Goal: Use online tool/utility: Utilize a website feature to perform a specific function

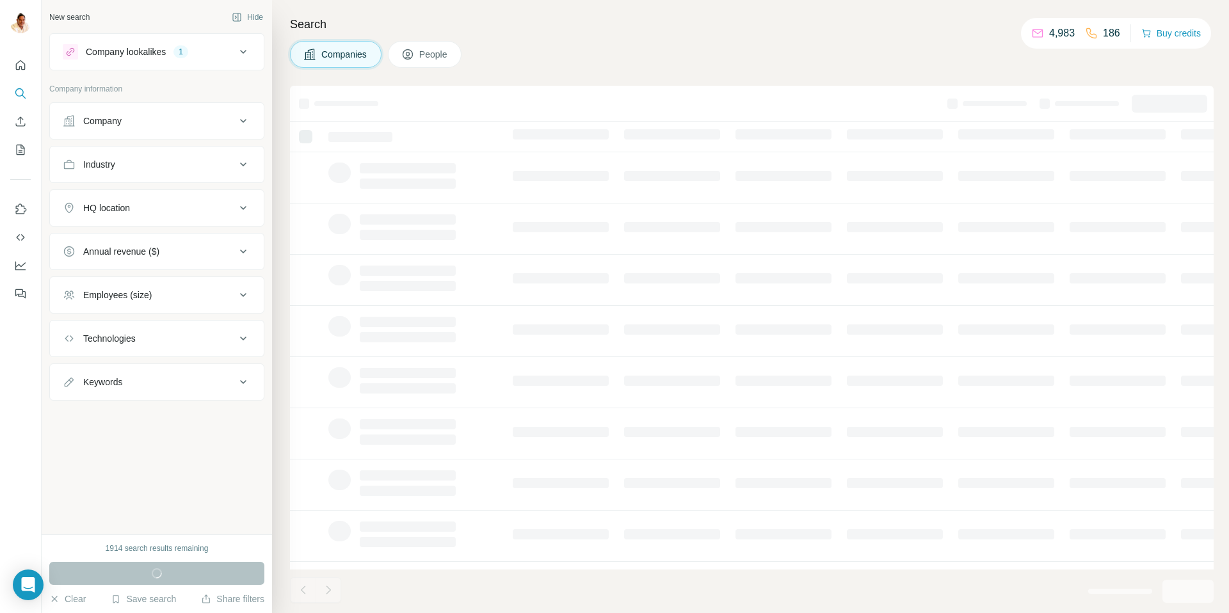
click at [236, 293] on icon at bounding box center [243, 294] width 15 height 15
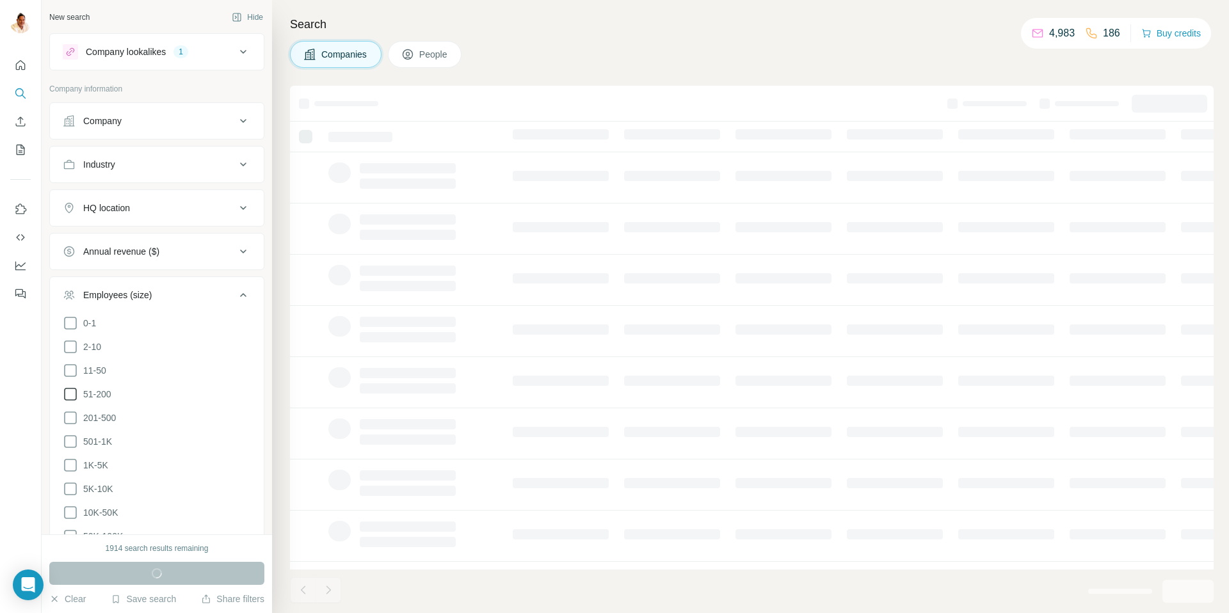
click at [76, 395] on icon at bounding box center [70, 394] width 15 height 15
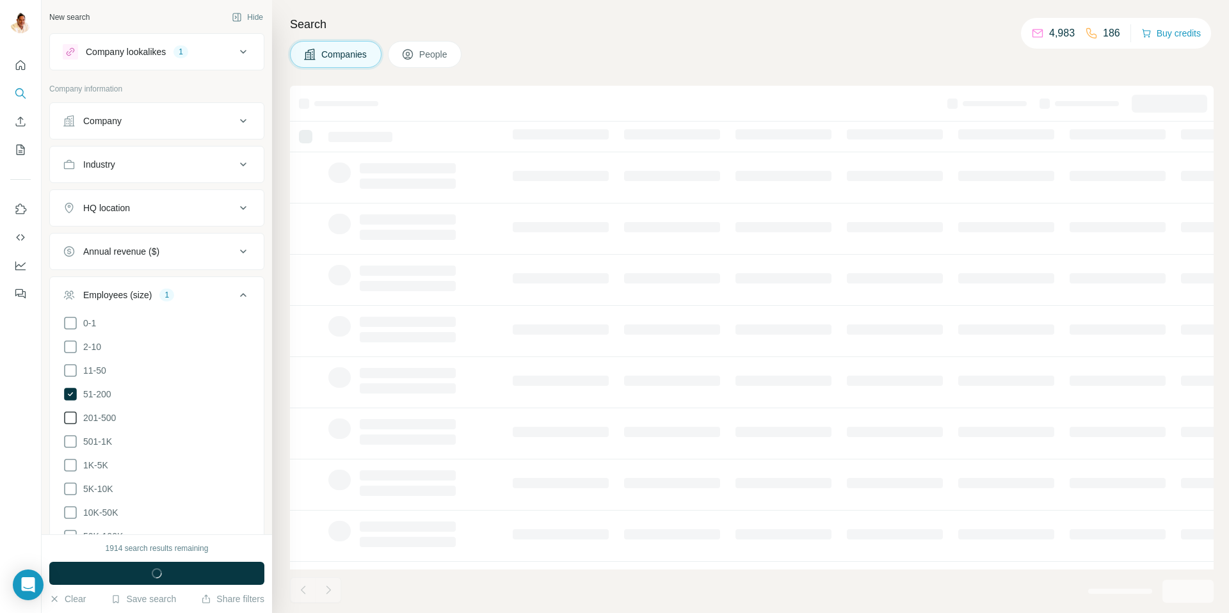
click at [79, 418] on span "201-500" at bounding box center [97, 417] width 38 height 13
click at [143, 121] on div "Company" at bounding box center [149, 120] width 173 height 13
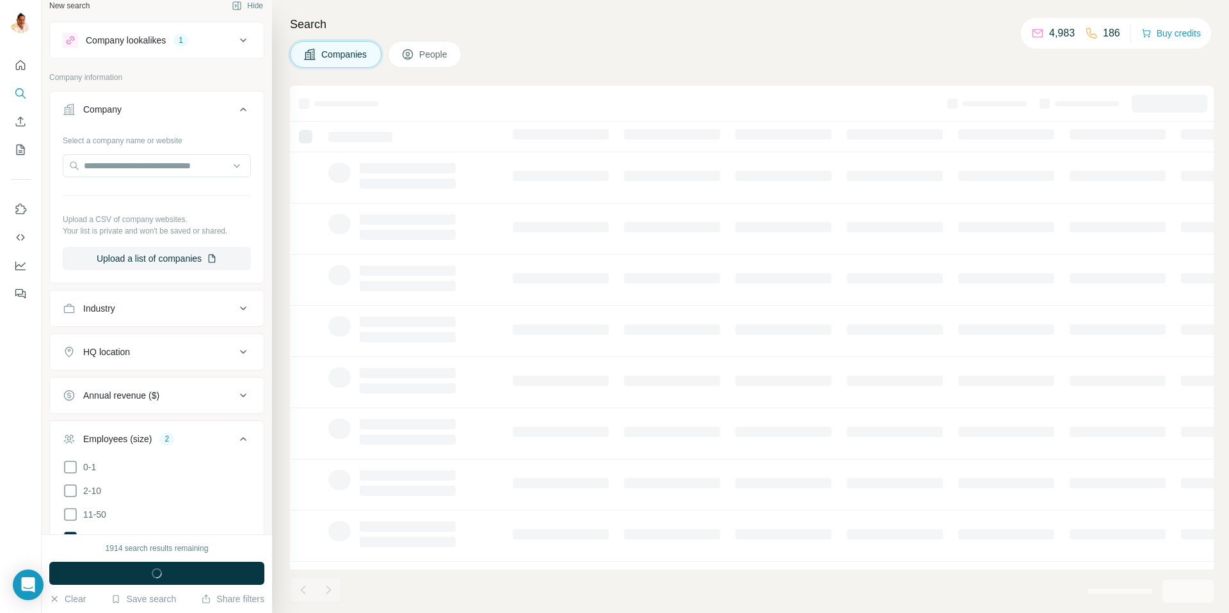
scroll to position [10, 0]
click at [143, 121] on button "Company" at bounding box center [157, 113] width 214 height 36
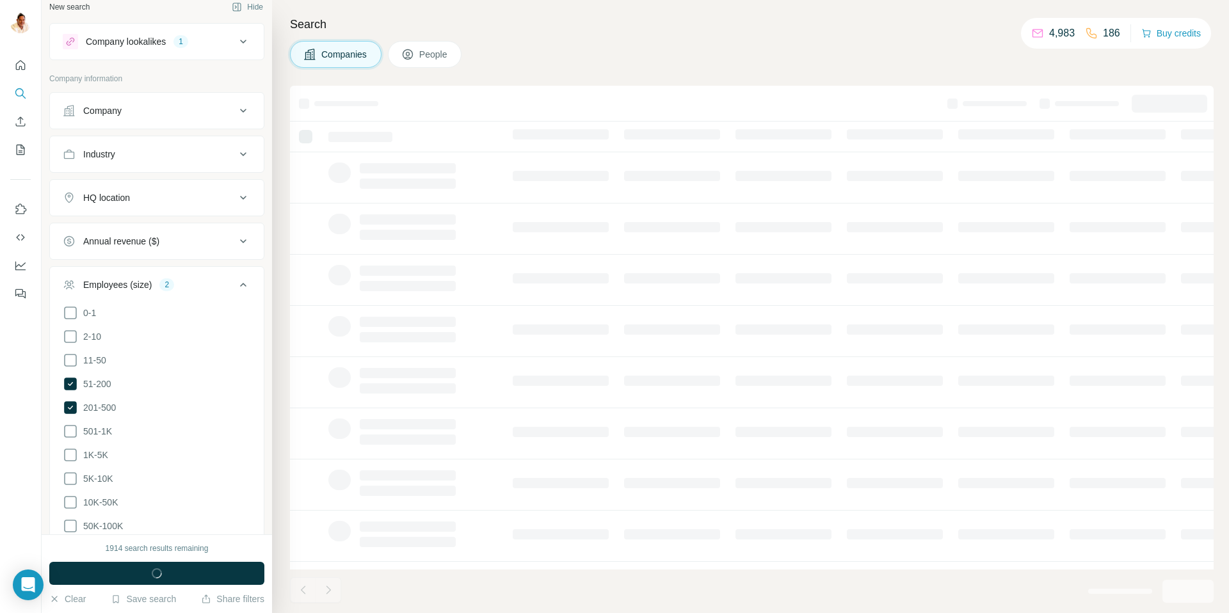
click at [187, 34] on div "Company lookalikes 1" at bounding box center [149, 41] width 173 height 15
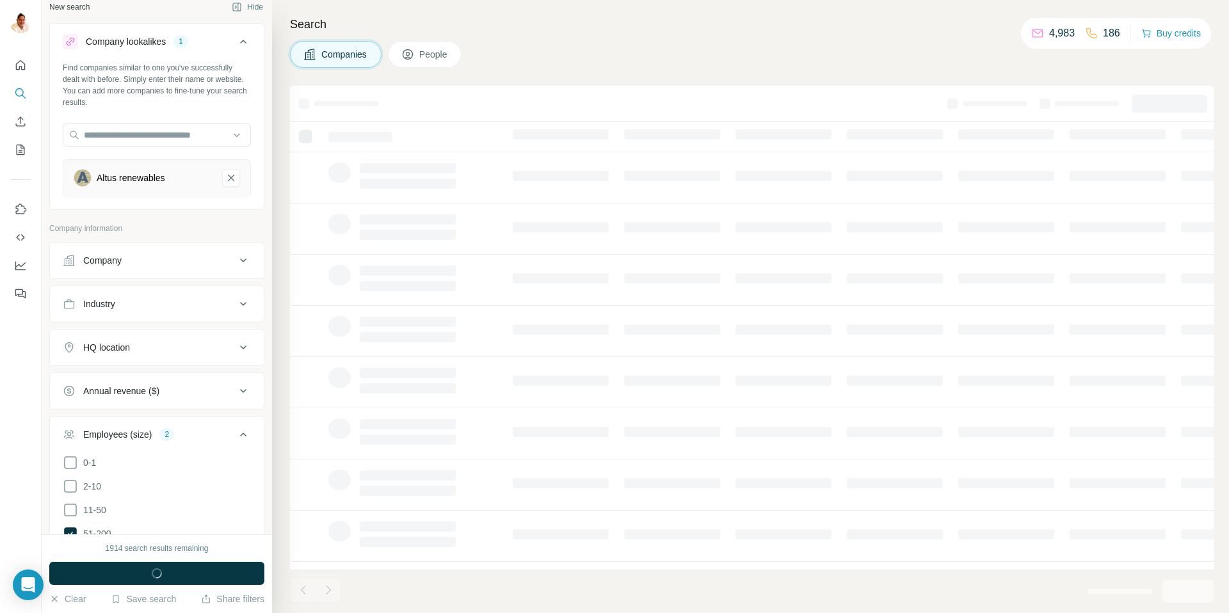
click at [165, 174] on div "Altus renewables" at bounding box center [131, 178] width 68 height 13
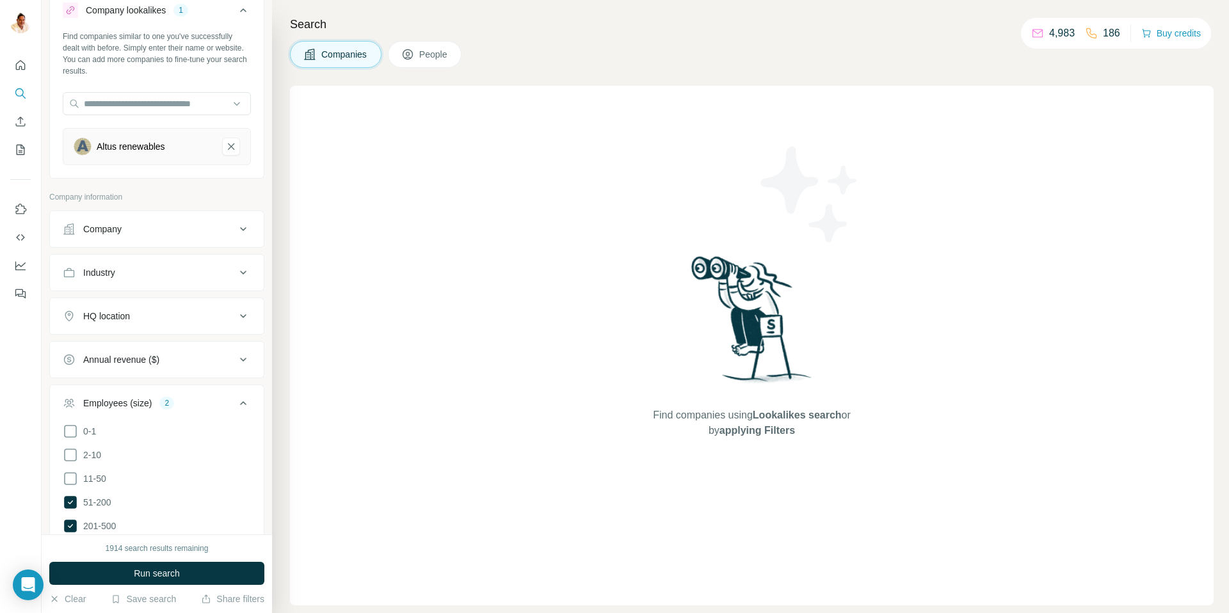
scroll to position [0, 0]
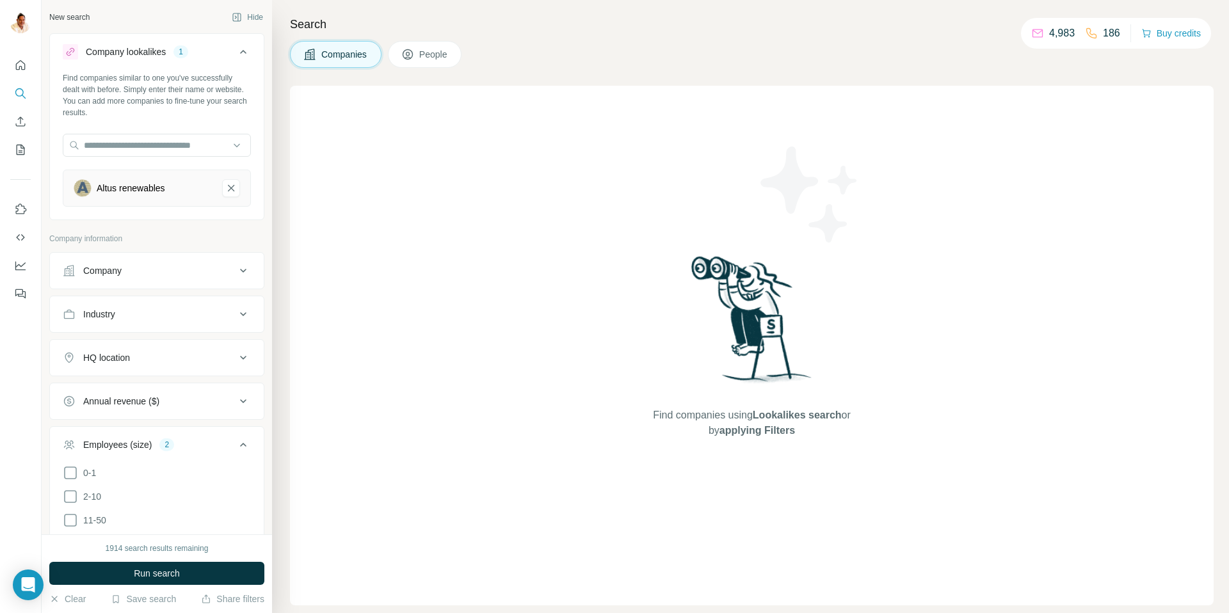
click at [152, 575] on span "Run search" at bounding box center [157, 573] width 46 height 13
